Goal: Register for event/course

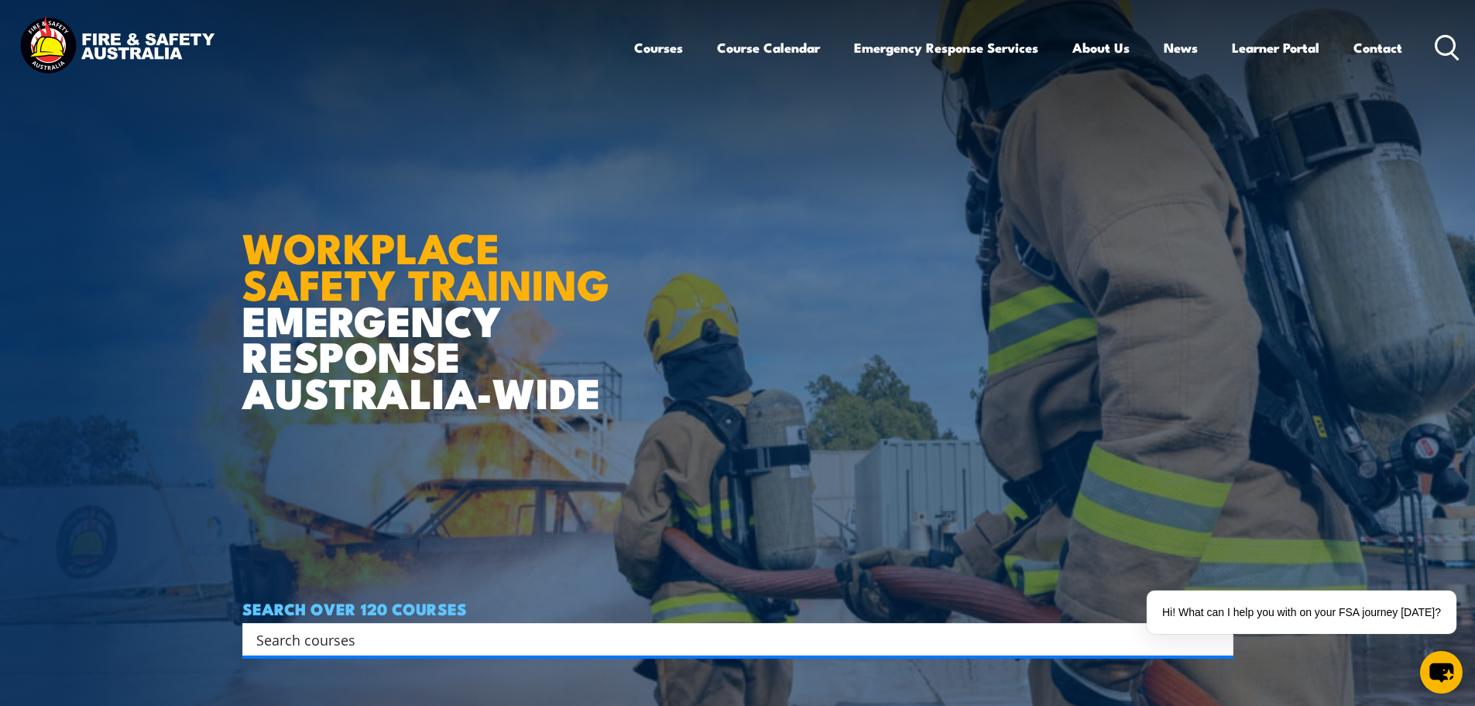
click at [1456, 39] on icon at bounding box center [1447, 48] width 25 height 26
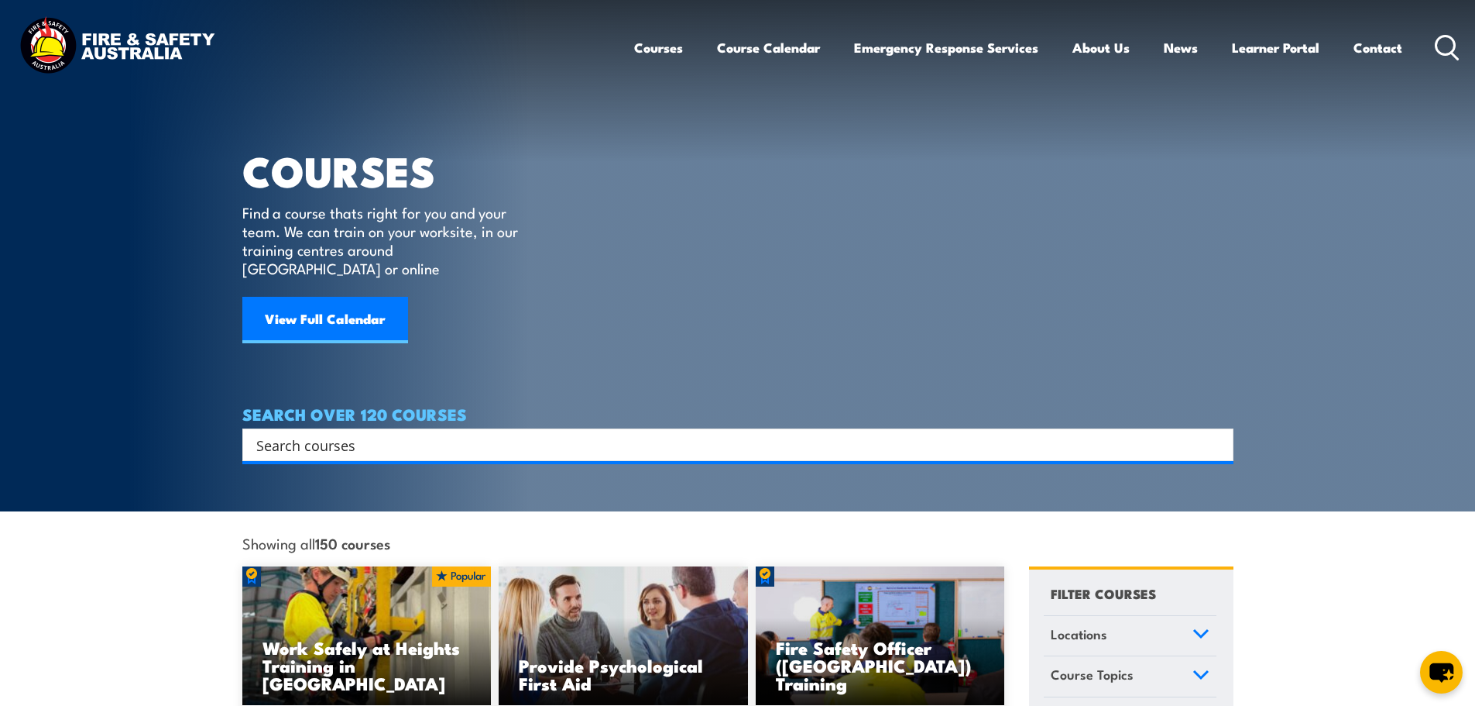
click at [453, 433] on input "Search input" at bounding box center [727, 444] width 943 height 23
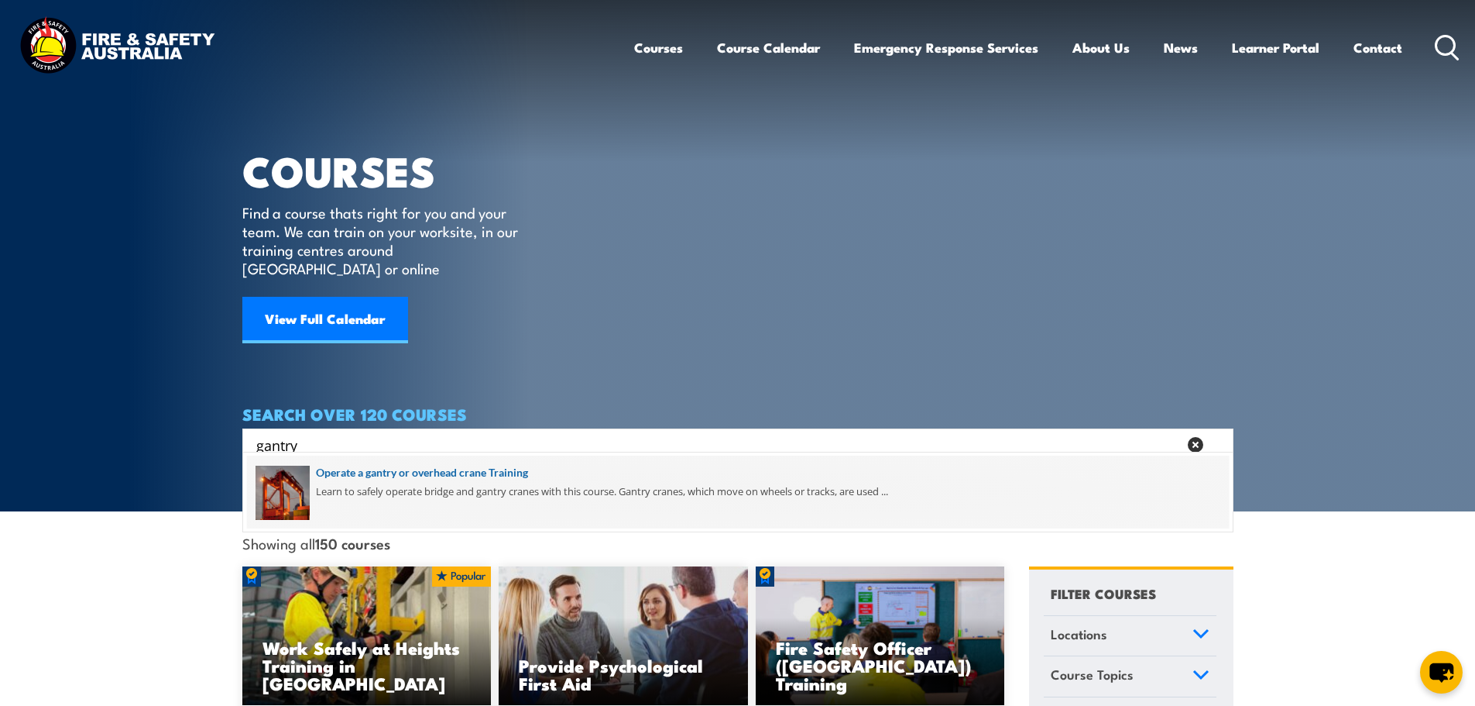
type input "gantry"
click at [447, 475] on span at bounding box center [738, 491] width 982 height 73
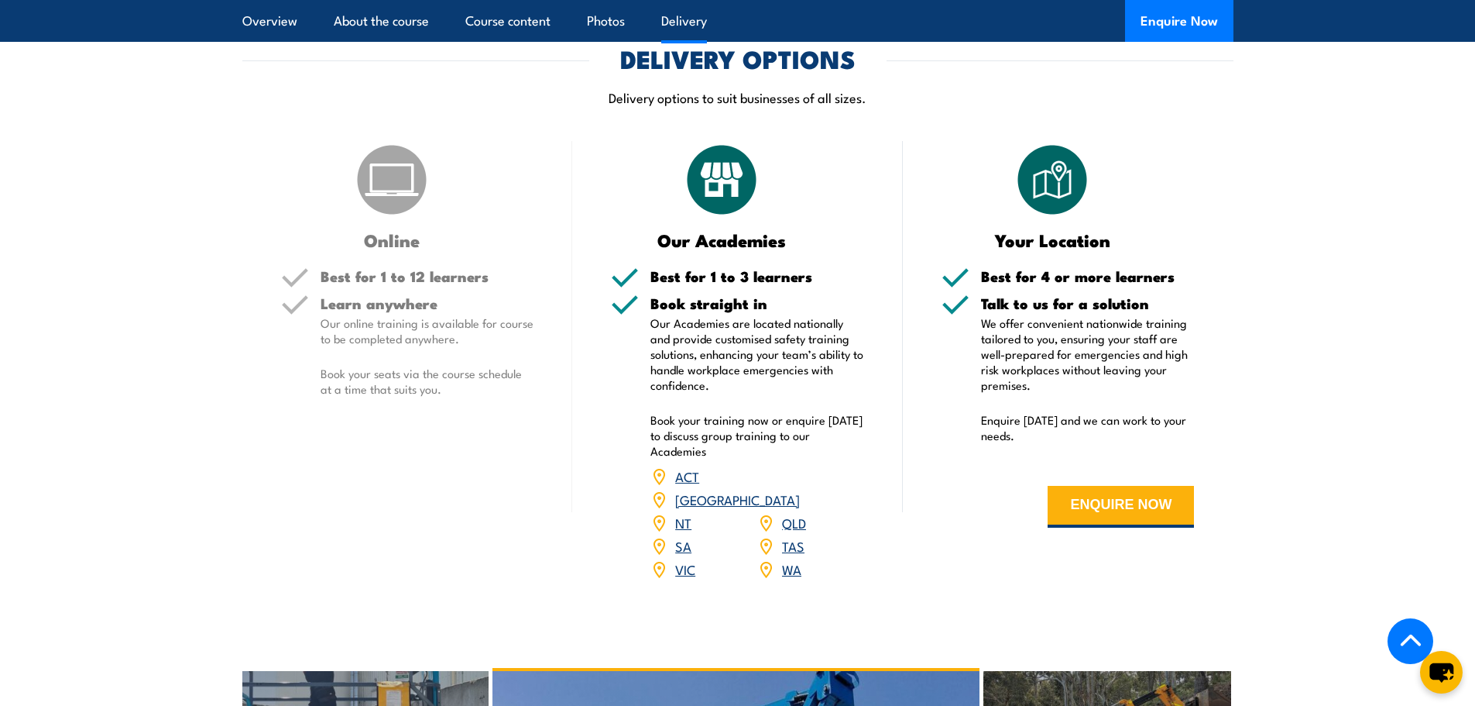
scroll to position [1715, 0]
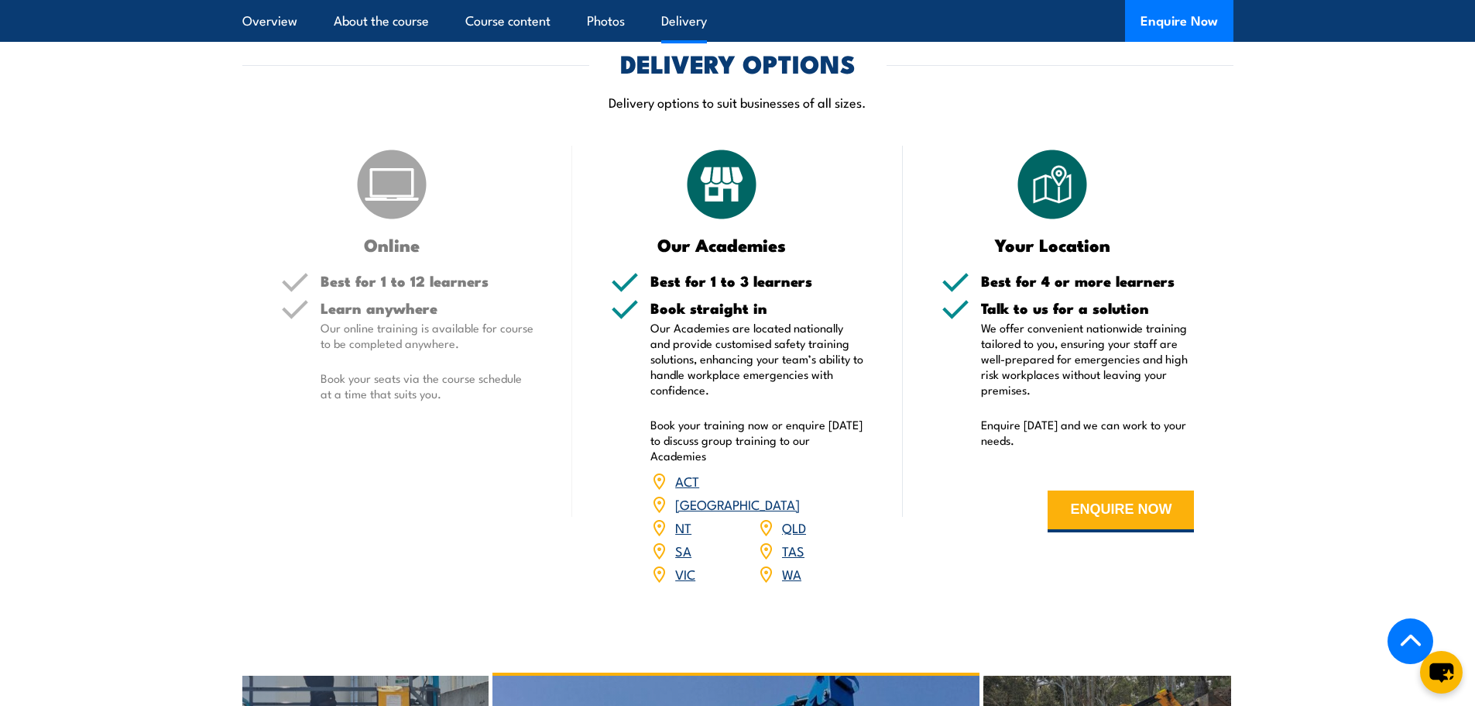
click at [794, 564] on link "WA" at bounding box center [791, 573] width 19 height 19
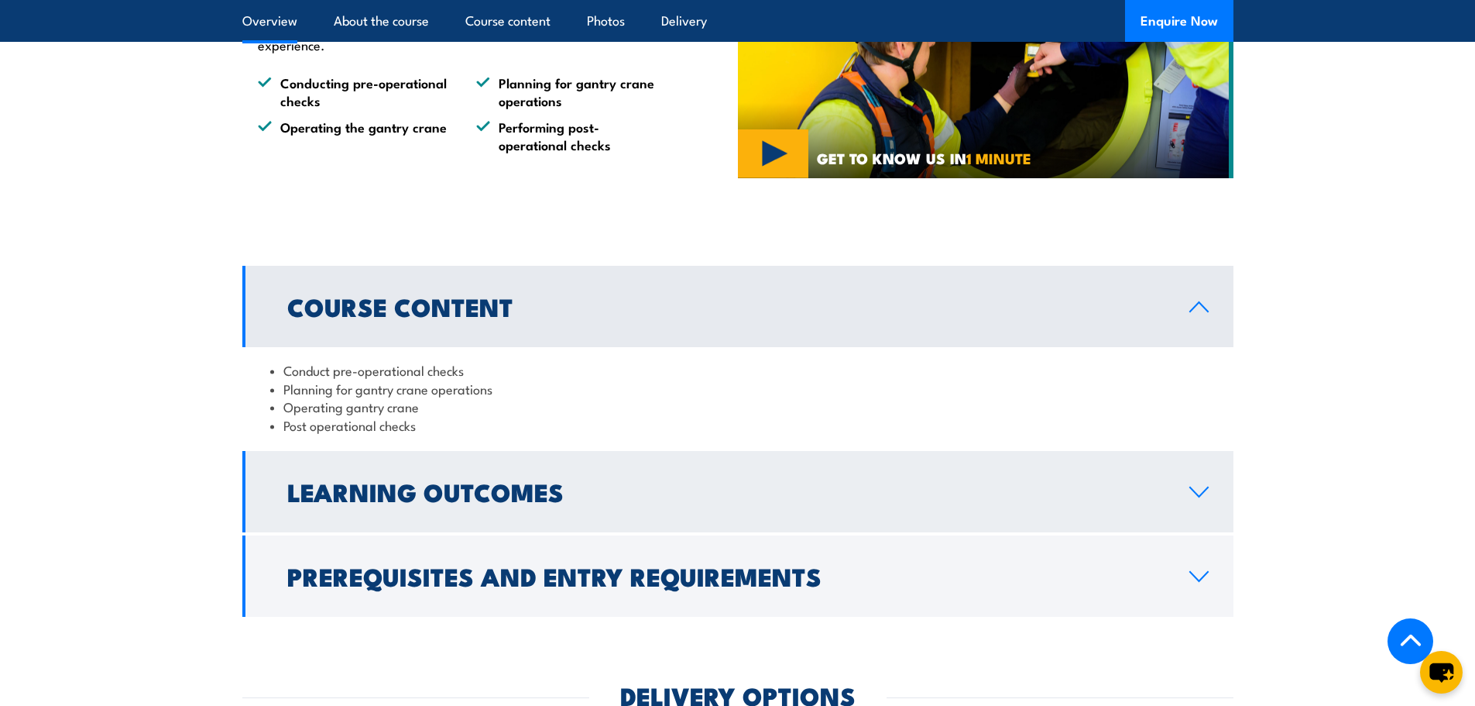
scroll to position [1239, 0]
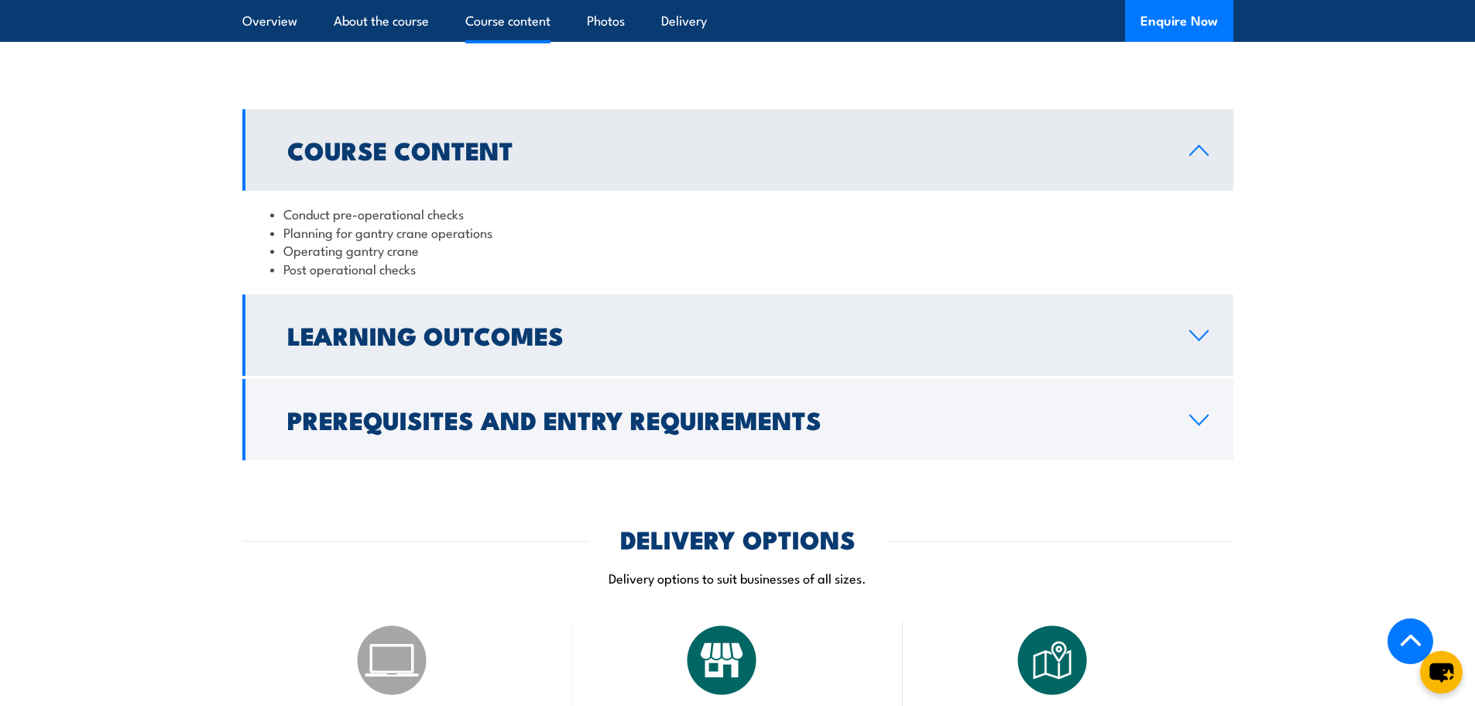
click at [1192, 332] on icon at bounding box center [1199, 335] width 18 height 9
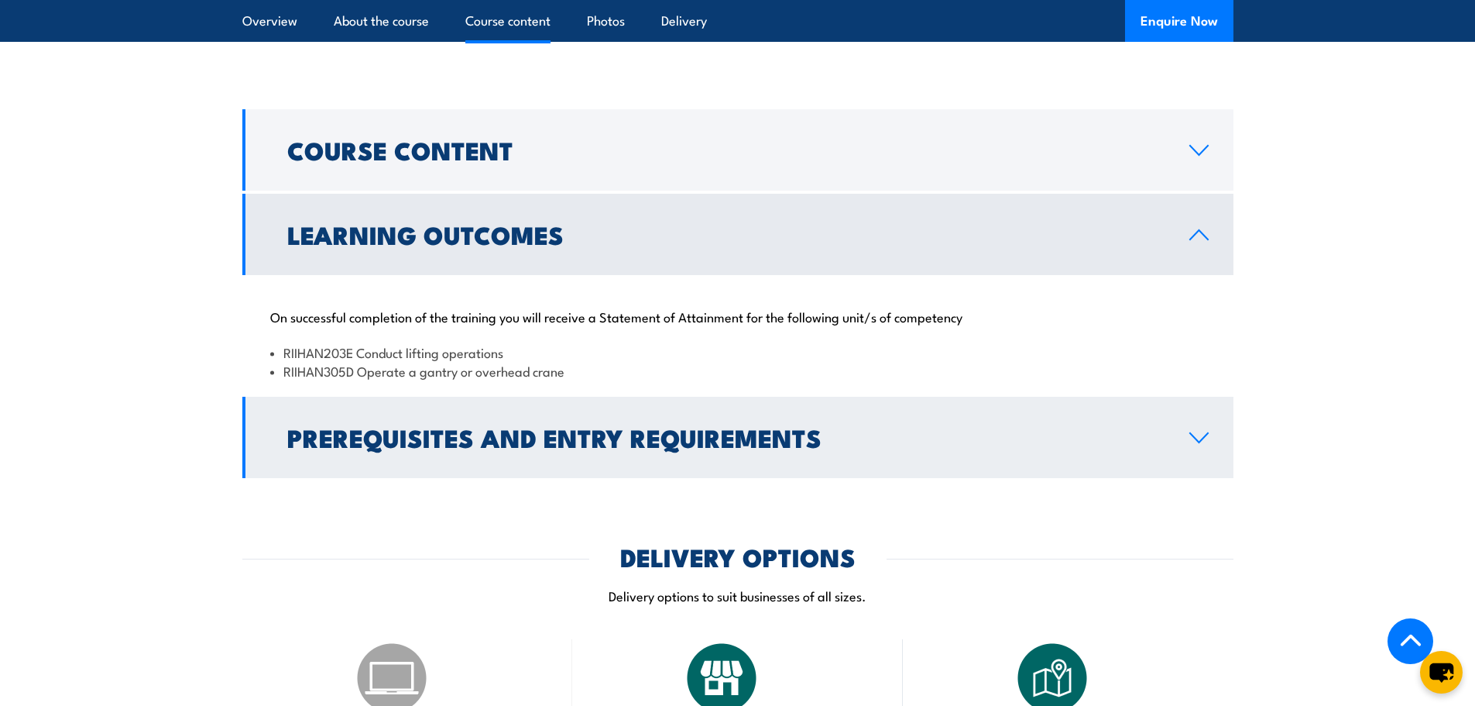
click at [1210, 434] on link "Prerequisites and Entry Requirements" at bounding box center [737, 437] width 991 height 81
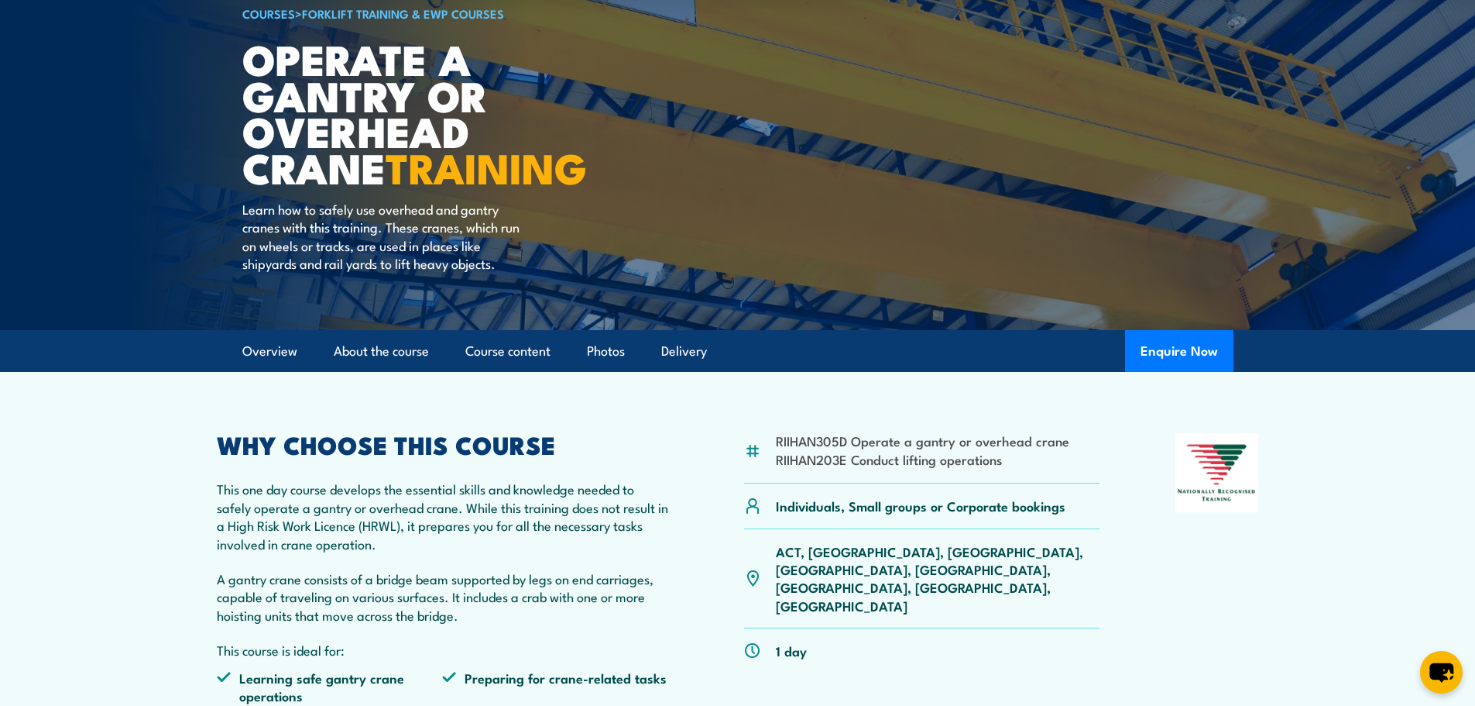
scroll to position [0, 0]
